Goal: Check status: Check status

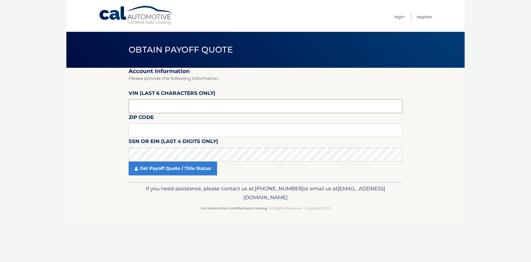
click at [203, 109] on input "text" at bounding box center [266, 106] width 274 height 14
type input "518285"
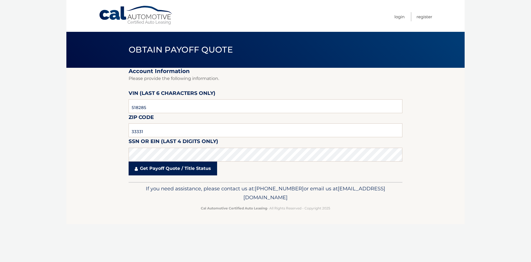
click at [205, 168] on link "Get Payoff Quote / Title Status" at bounding box center [173, 169] width 88 height 14
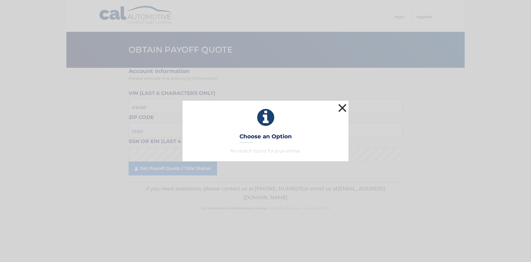
click at [345, 108] on button "×" at bounding box center [342, 107] width 11 height 11
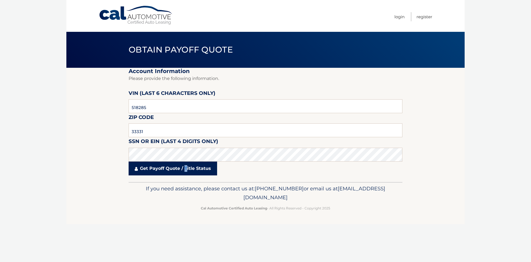
click at [186, 175] on link "Get Payoff Quote / Title Status" at bounding box center [173, 169] width 88 height 14
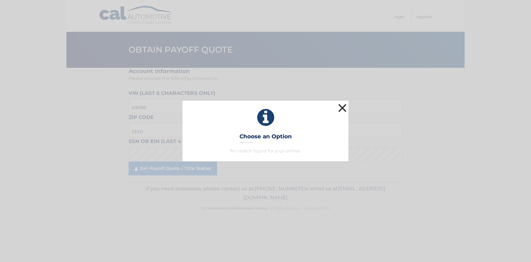
click at [345, 107] on button "×" at bounding box center [342, 107] width 11 height 11
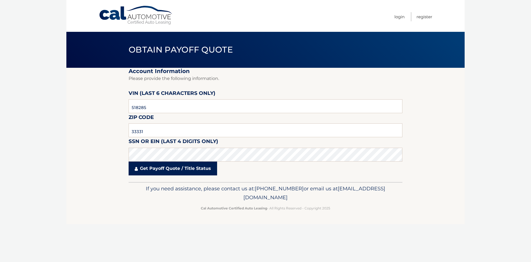
click at [149, 170] on link "Get Payoff Quote / Title Status" at bounding box center [173, 169] width 88 height 14
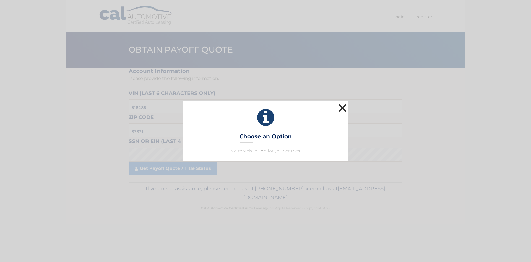
click at [342, 108] on button "×" at bounding box center [342, 107] width 11 height 11
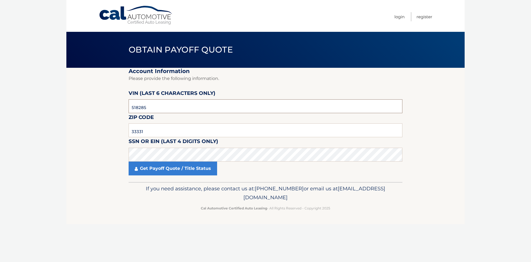
click at [196, 106] on input "518285" at bounding box center [266, 106] width 274 height 14
click at [197, 106] on input "518285" at bounding box center [266, 106] width 274 height 14
click at [189, 113] on fieldset "Account Information Please provide the following information. VIN (last 6 chara…" at bounding box center [266, 125] width 274 height 114
click at [190, 111] on input "518285" at bounding box center [266, 106] width 274 height 14
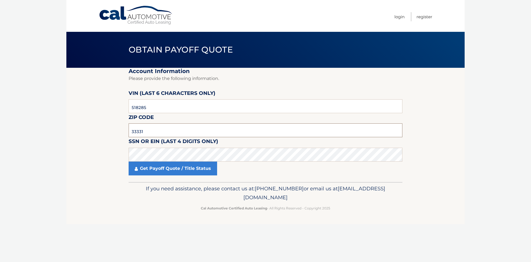
click at [177, 133] on input "33331" at bounding box center [266, 130] width 274 height 14
drag, startPoint x: 193, startPoint y: 129, endPoint x: -10, endPoint y: 154, distance: 204.8
click at [129, 137] on input "33331" at bounding box center [266, 130] width 274 height 14
paste input "2"
type input "33332"
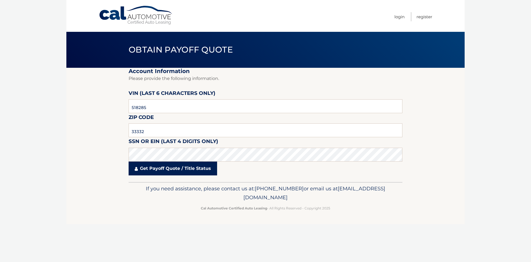
click at [165, 173] on link "Get Payoff Quote / Title Status" at bounding box center [173, 169] width 88 height 14
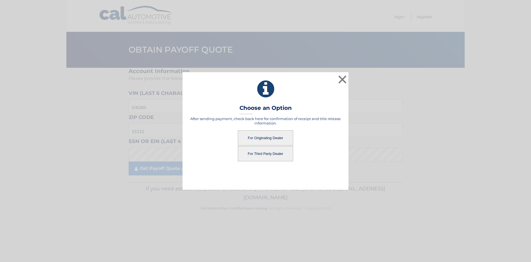
click at [267, 152] on button "For Third Party Dealer" at bounding box center [265, 153] width 55 height 15
click at [277, 156] on button "For Third Party Dealer" at bounding box center [265, 153] width 55 height 15
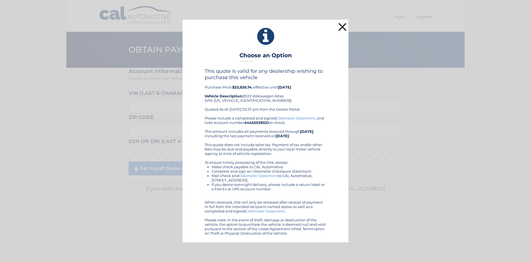
click at [340, 29] on button "×" at bounding box center [342, 26] width 11 height 11
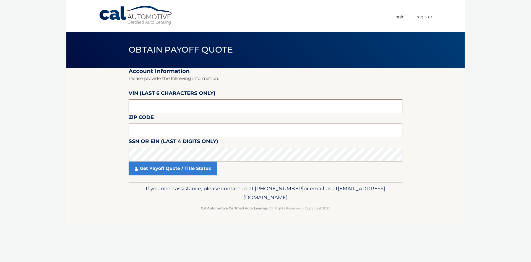
click at [289, 108] on input "text" at bounding box center [266, 106] width 274 height 14
type input "330041"
click at [198, 133] on input "text" at bounding box center [266, 130] width 274 height 14
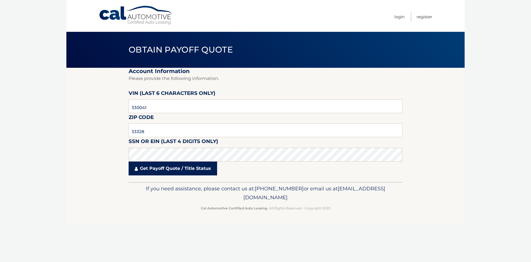
click at [195, 167] on link "Get Payoff Quote / Title Status" at bounding box center [173, 169] width 88 height 14
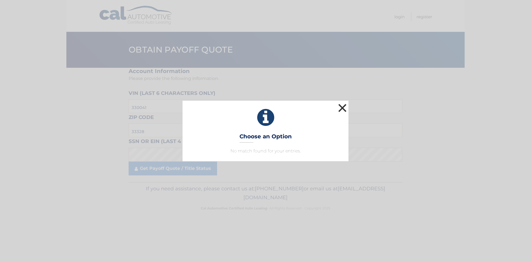
click at [342, 108] on button "×" at bounding box center [342, 107] width 11 height 11
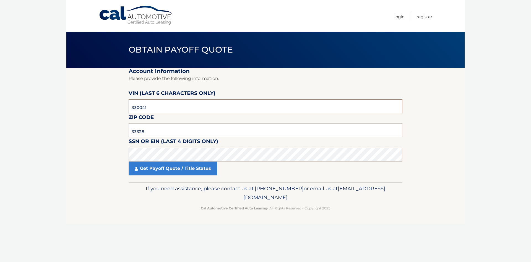
click at [155, 107] on input "330041" at bounding box center [266, 106] width 274 height 14
click at [152, 132] on input "33328" at bounding box center [266, 130] width 274 height 14
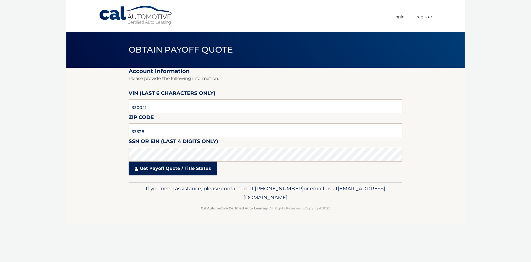
click at [166, 170] on link "Get Payoff Quote / Title Status" at bounding box center [173, 169] width 88 height 14
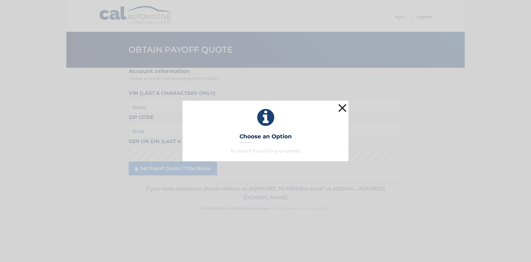
click at [346, 109] on button "×" at bounding box center [342, 107] width 11 height 11
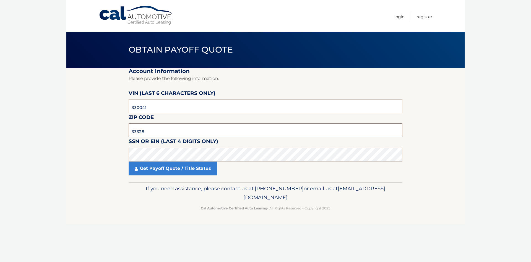
drag, startPoint x: 209, startPoint y: 135, endPoint x: -127, endPoint y: 130, distance: 335.8
click at [129, 130] on input "33328" at bounding box center [266, 130] width 274 height 14
type input "33026"
click at [142, 172] on link "Get Payoff Quote / Title Status" at bounding box center [173, 169] width 88 height 14
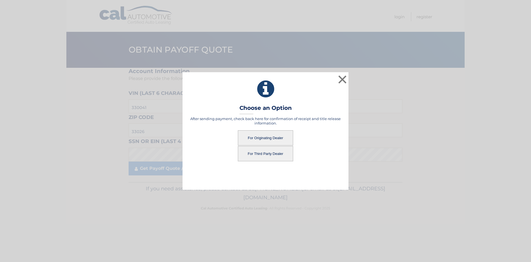
click at [282, 138] on button "For Originating Dealer" at bounding box center [265, 137] width 55 height 15
click at [269, 136] on button "For Originating Dealer" at bounding box center [265, 137] width 55 height 15
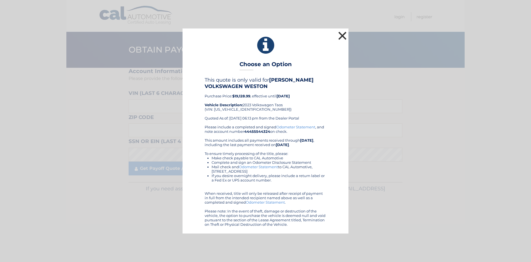
click at [343, 36] on button "×" at bounding box center [342, 35] width 11 height 11
